Goal: Information Seeking & Learning: Learn about a topic

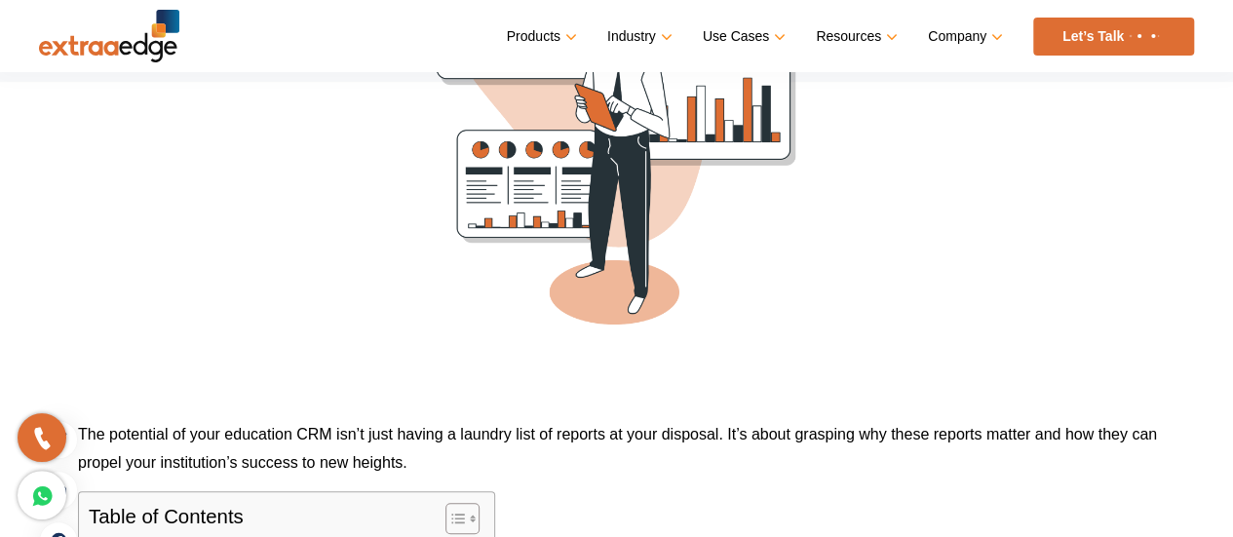
scroll to position [682, 0]
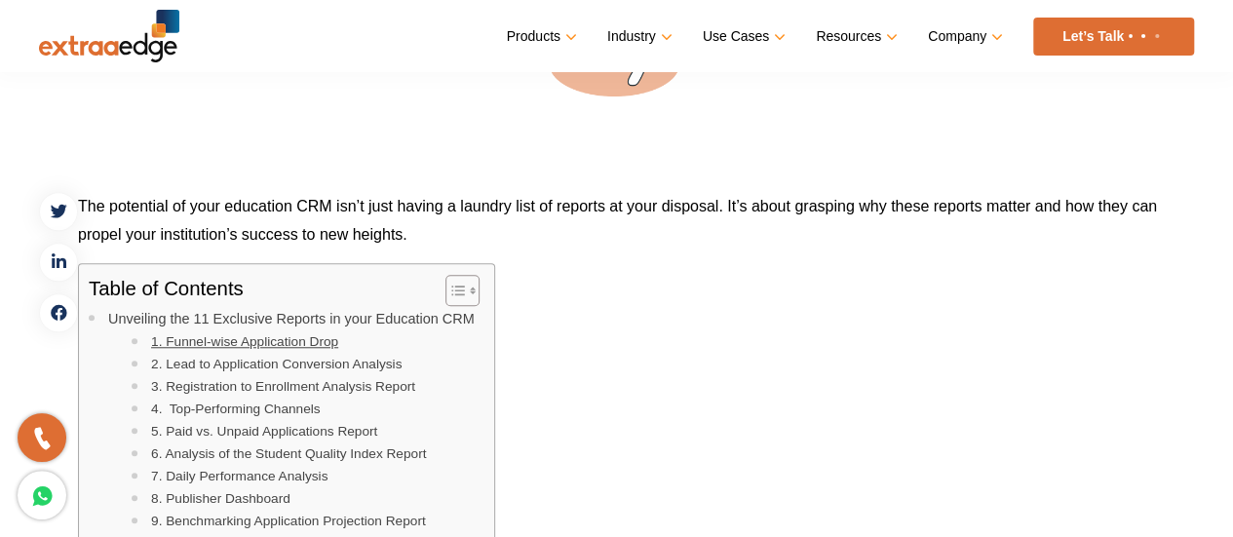
click at [312, 339] on link "1. Funnel-wise Application Drop" at bounding box center [244, 341] width 187 height 21
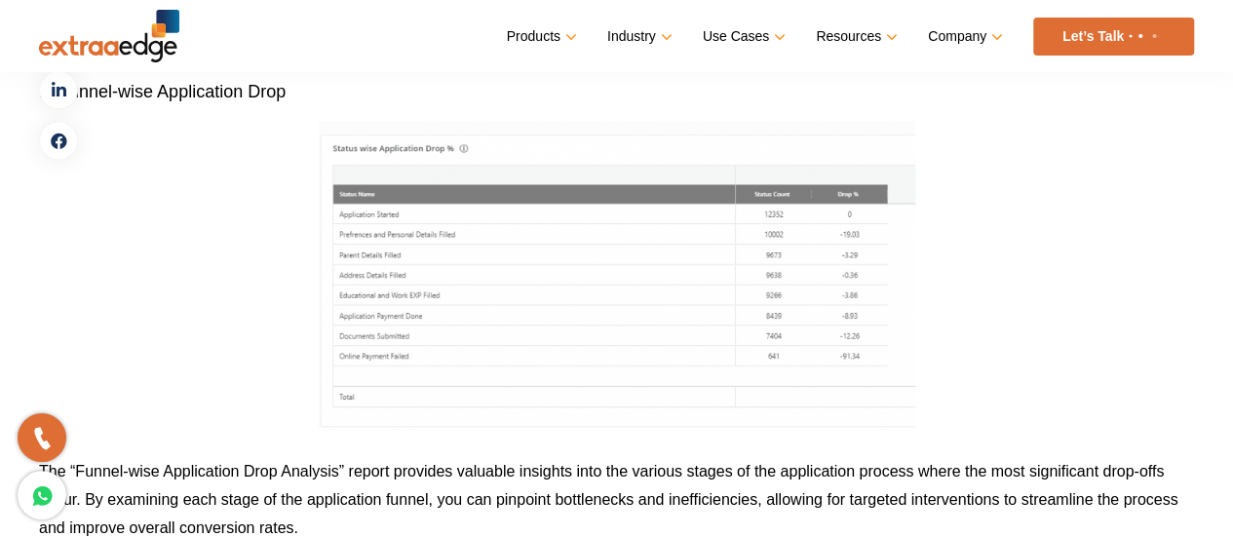
scroll to position [2067, 0]
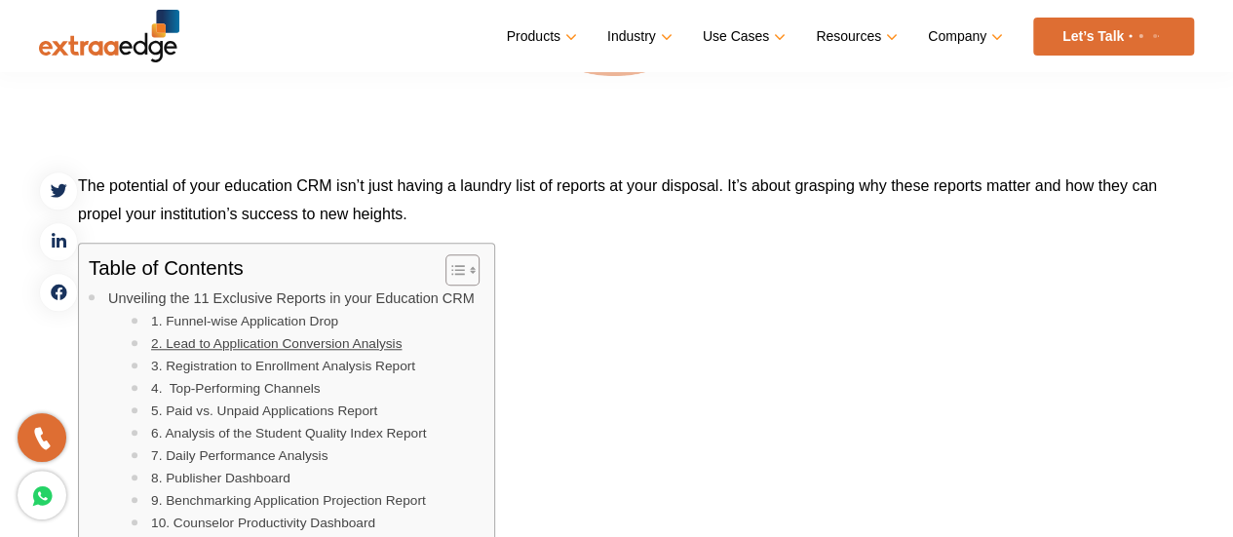
click at [306, 340] on link "2. Lead to Application Conversion Analysis" at bounding box center [276, 343] width 250 height 21
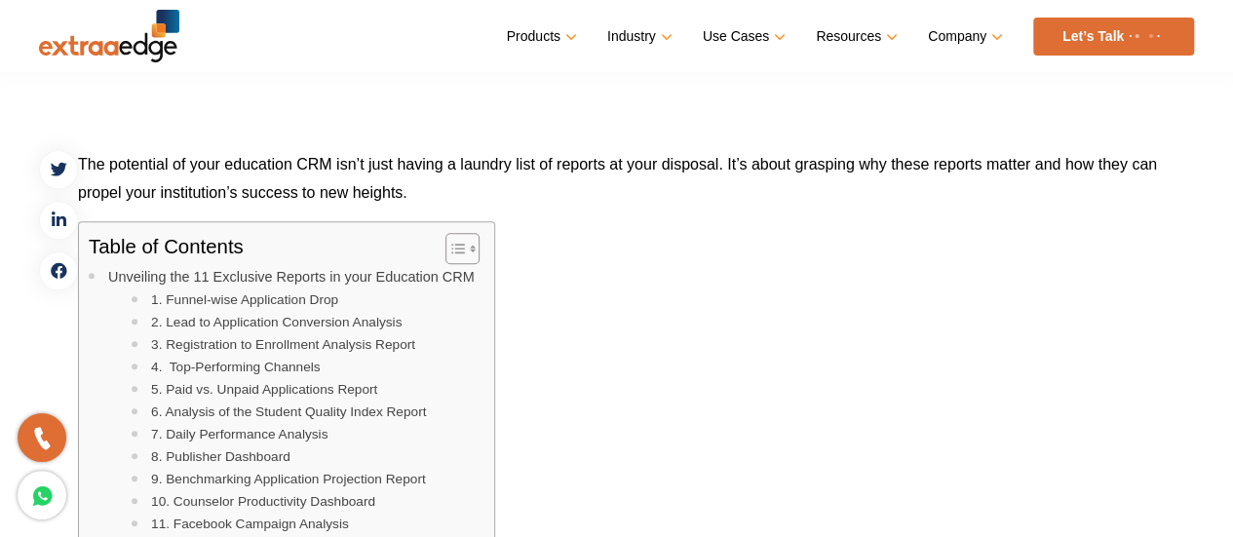
scroll to position [733, 0]
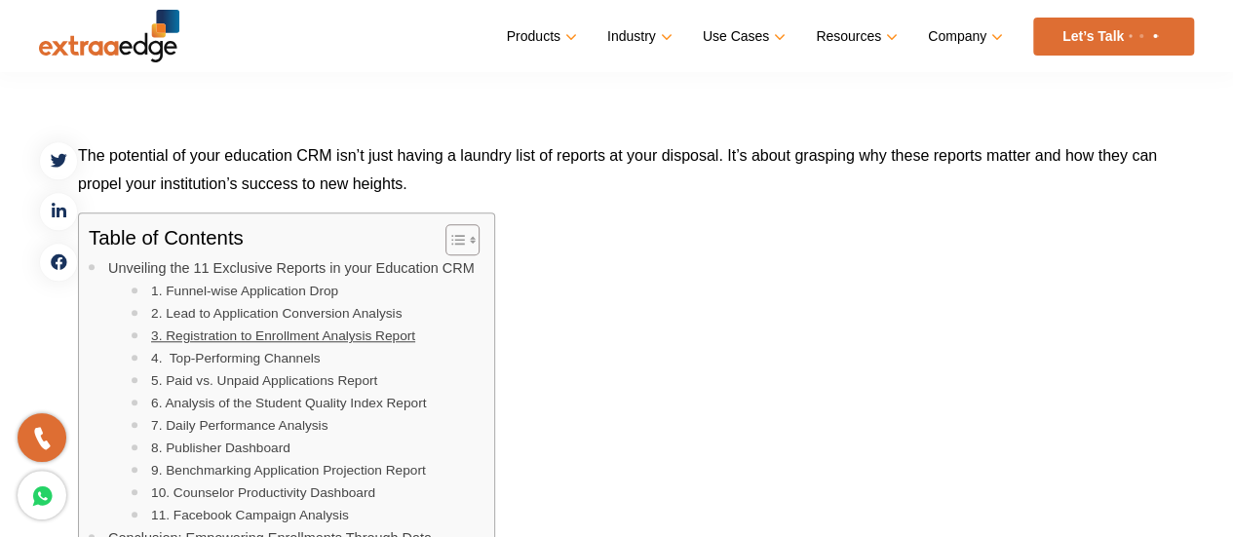
click at [304, 335] on link "3. Registration to Enrollment Analysis Report" at bounding box center [283, 336] width 264 height 21
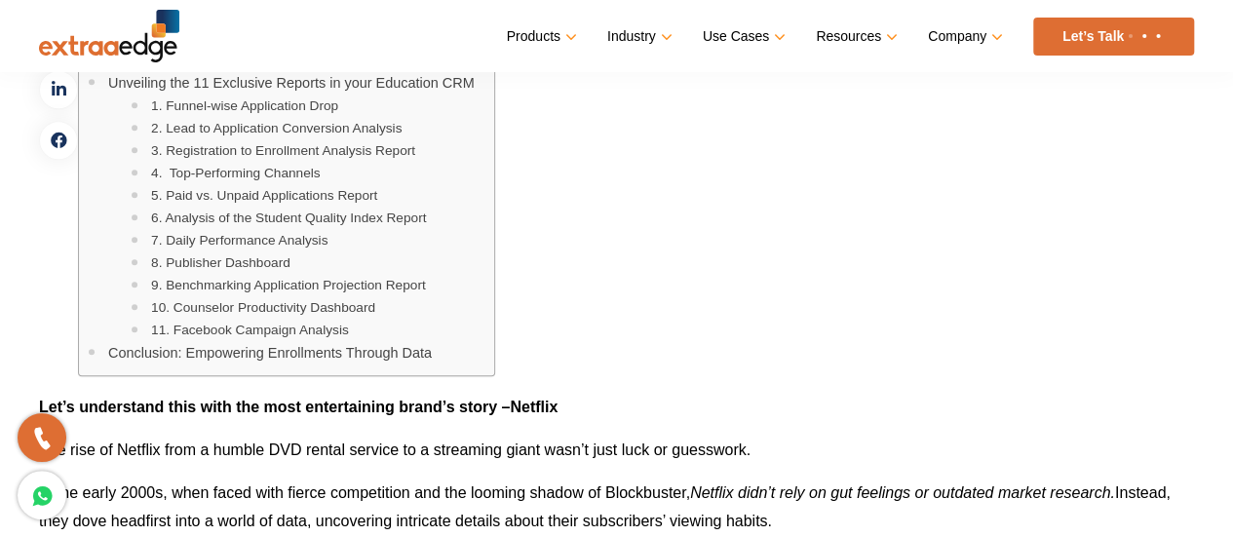
scroll to position [909, 0]
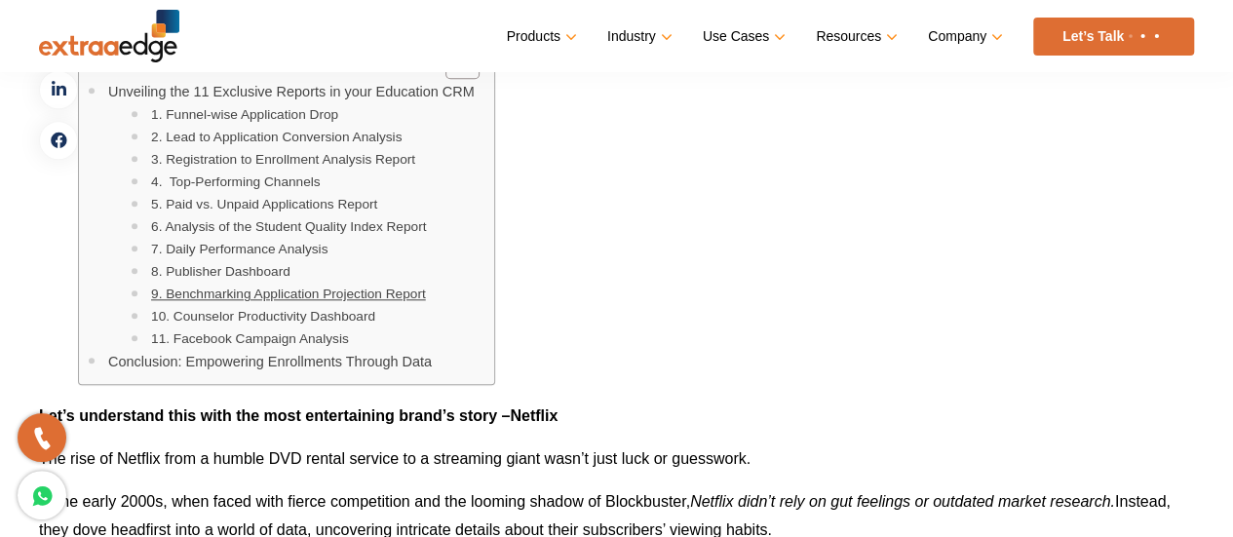
click at [259, 293] on link "9. Benchmarking Application Projection Report" at bounding box center [288, 294] width 275 height 21
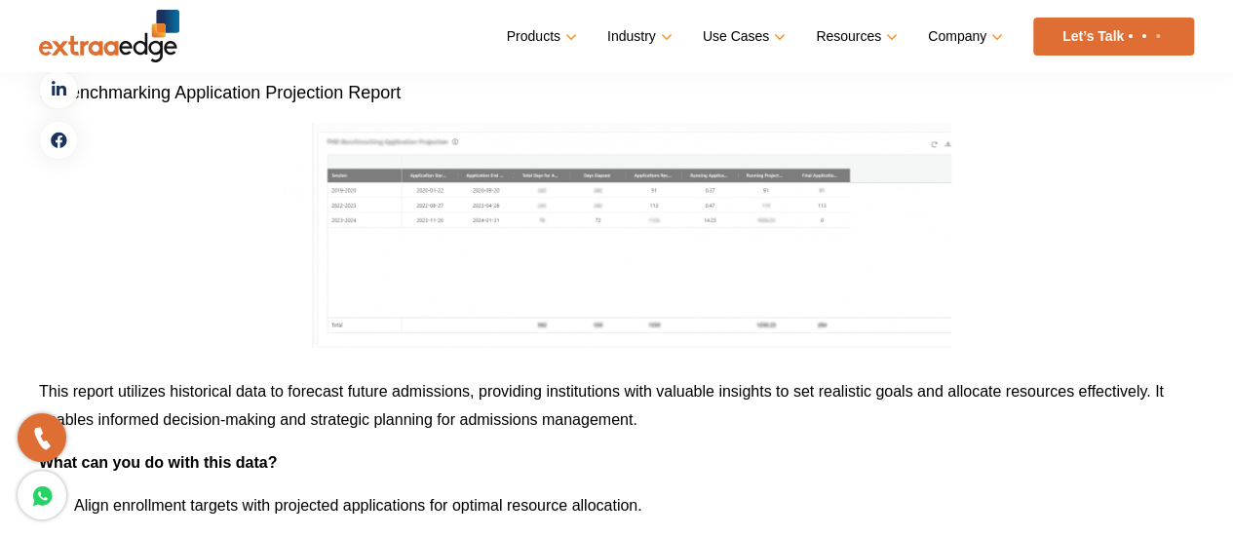
scroll to position [7438, 0]
